Goal: Task Accomplishment & Management: Manage account settings

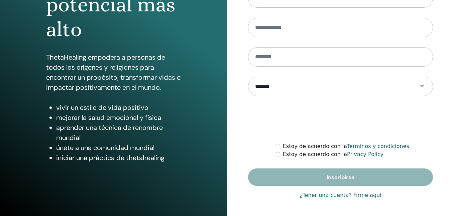
click at [313, 195] on link "¿Tener una cuenta? Firme aquí" at bounding box center [340, 195] width 82 height 8
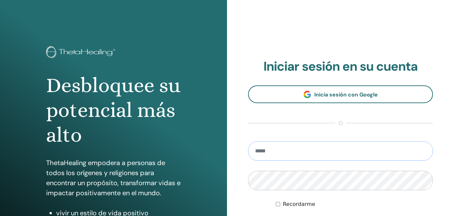
click at [273, 153] on input "email" at bounding box center [340, 150] width 185 height 19
type input "**********"
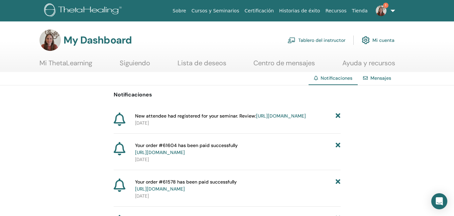
click at [338, 41] on link "Tablero del instructor" at bounding box center [316, 40] width 58 height 15
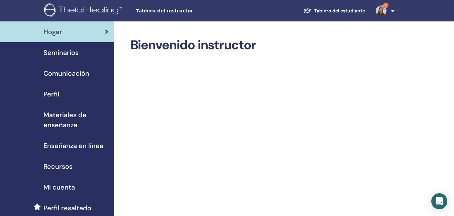
scroll to position [1, 0]
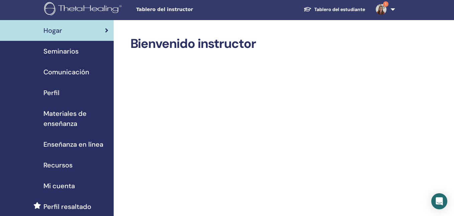
click at [72, 52] on span "Seminarios" at bounding box center [60, 51] width 35 height 10
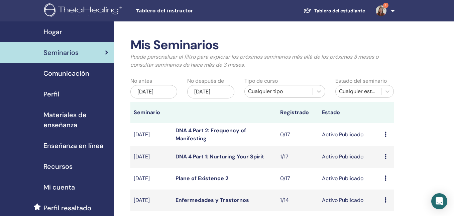
click at [281, 90] on div "Cualquier tipo" at bounding box center [278, 91] width 61 height 8
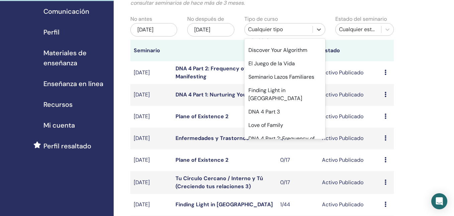
scroll to position [390, 0]
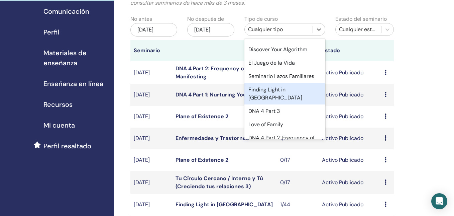
click at [279, 89] on div "Finding Light in [GEOGRAPHIC_DATA]" at bounding box center [284, 93] width 81 height 21
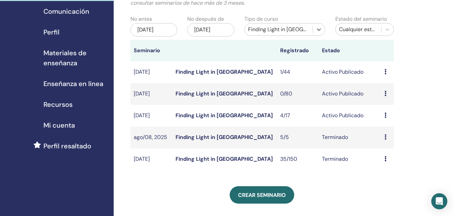
click at [385, 73] on icon at bounding box center [385, 71] width 2 height 5
click at [386, 99] on link "asistentes" at bounding box center [385, 98] width 25 height 7
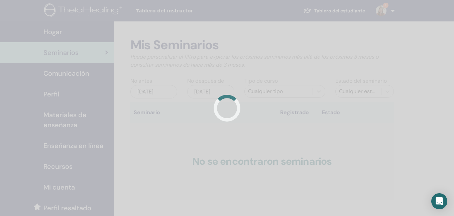
scroll to position [62, 0]
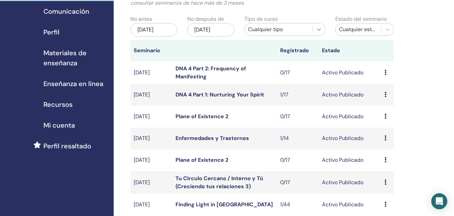
click at [317, 30] on icon at bounding box center [318, 29] width 7 height 7
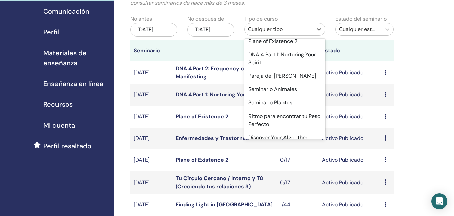
scroll to position [397, 0]
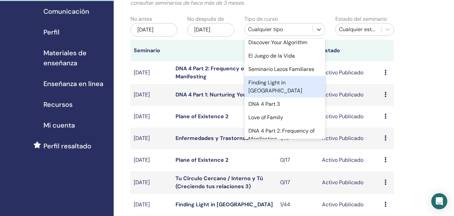
click at [294, 82] on div "Finding Light in [GEOGRAPHIC_DATA]" at bounding box center [284, 86] width 81 height 21
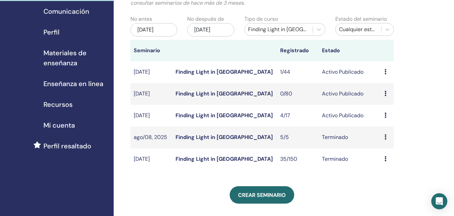
click at [386, 115] on icon at bounding box center [385, 114] width 2 height 5
click at [387, 140] on link "asistentes" at bounding box center [386, 140] width 25 height 7
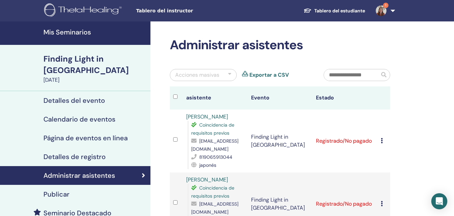
click at [86, 96] on h4 "Detalles del evento" at bounding box center [73, 100] width 61 height 8
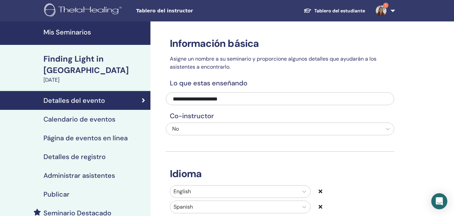
click at [120, 115] on div "Calendario de eventos" at bounding box center [75, 119] width 140 height 8
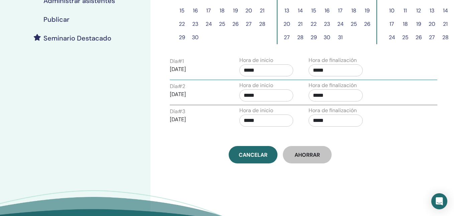
scroll to position [168, 0]
